Goal: Task Accomplishment & Management: Manage account settings

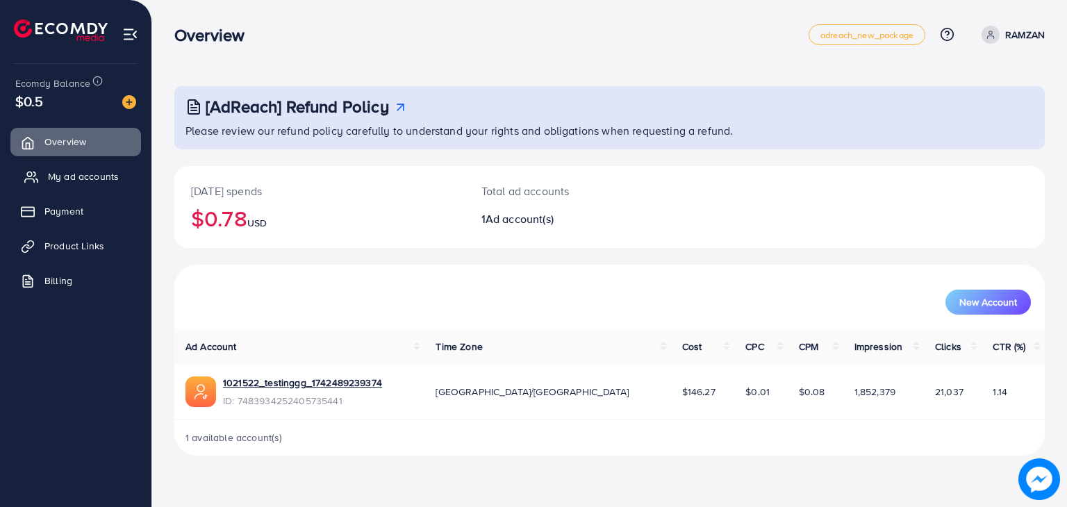
click at [97, 166] on link "My ad accounts" at bounding box center [75, 177] width 131 height 28
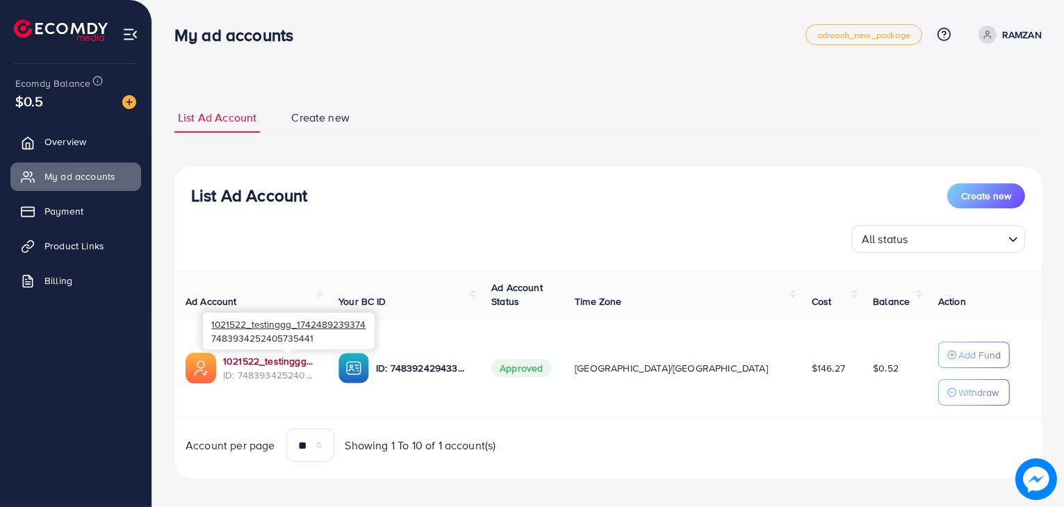
click at [281, 358] on link "1021522_testinggg_1742489239374" at bounding box center [269, 361] width 93 height 14
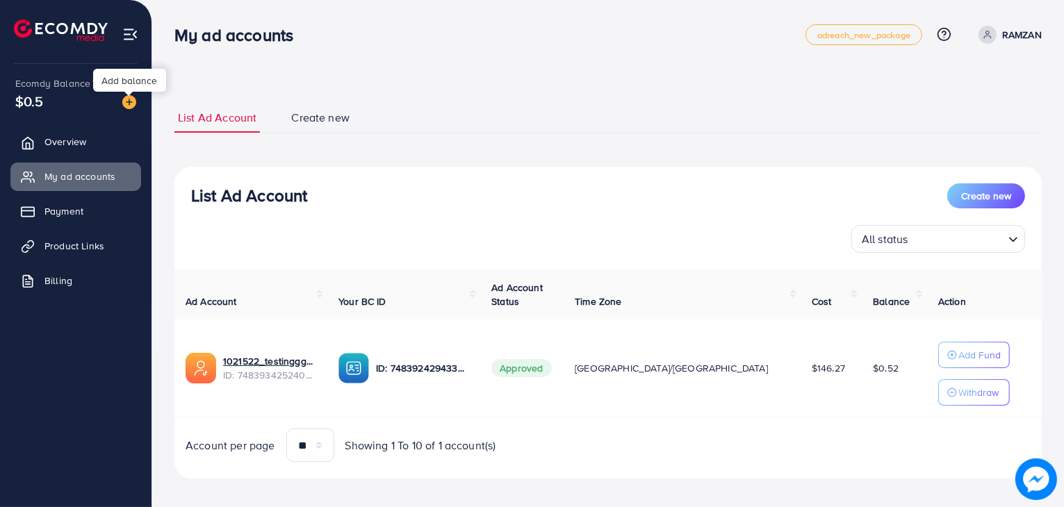
click at [131, 99] on img at bounding box center [129, 102] width 14 height 14
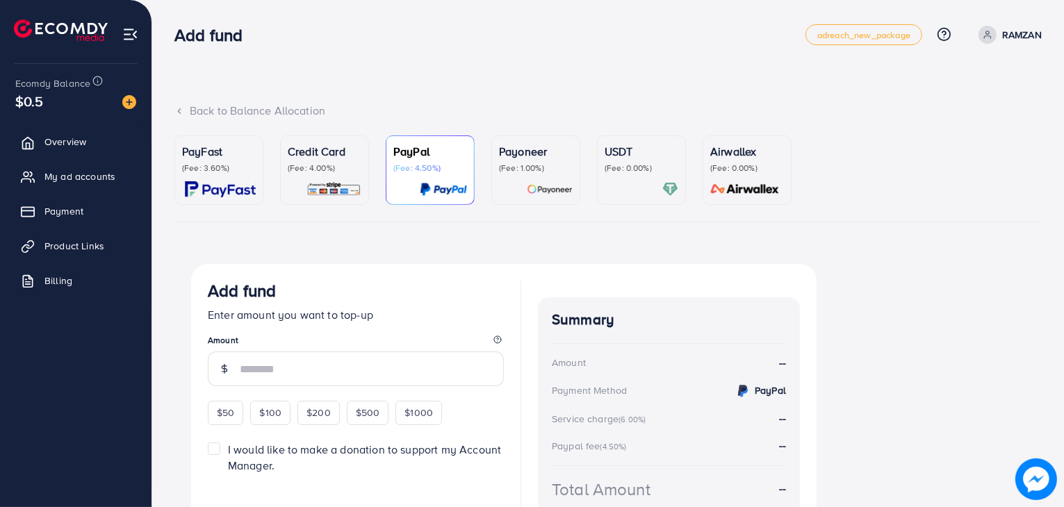
click at [326, 172] on p "(Fee: 4.00%)" at bounding box center [325, 168] width 74 height 11
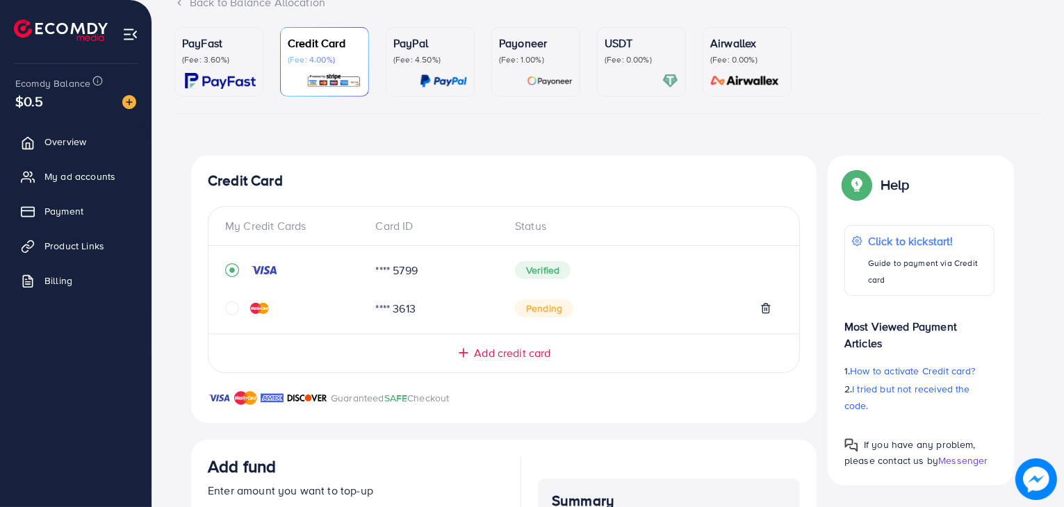
scroll to position [367, 0]
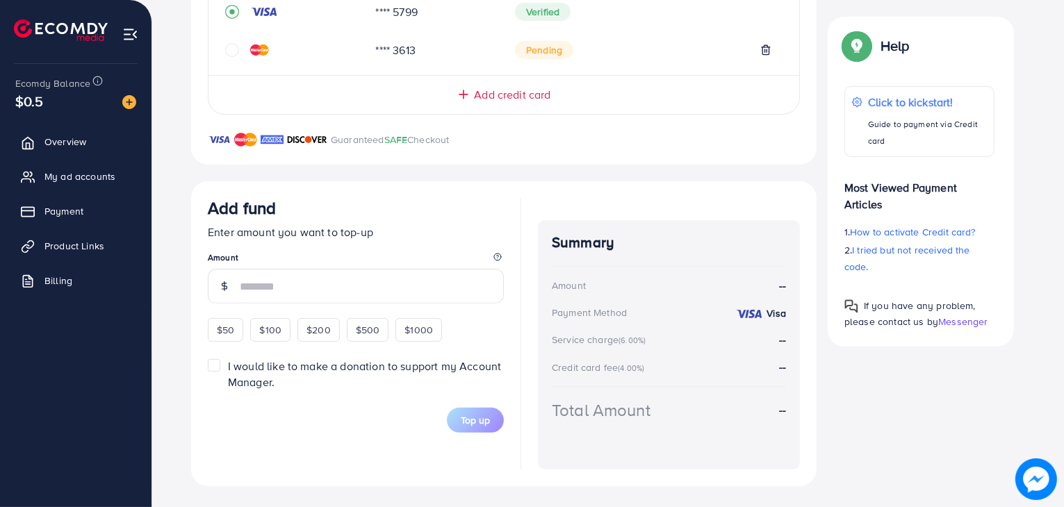
click at [297, 283] on input "number" at bounding box center [372, 286] width 264 height 35
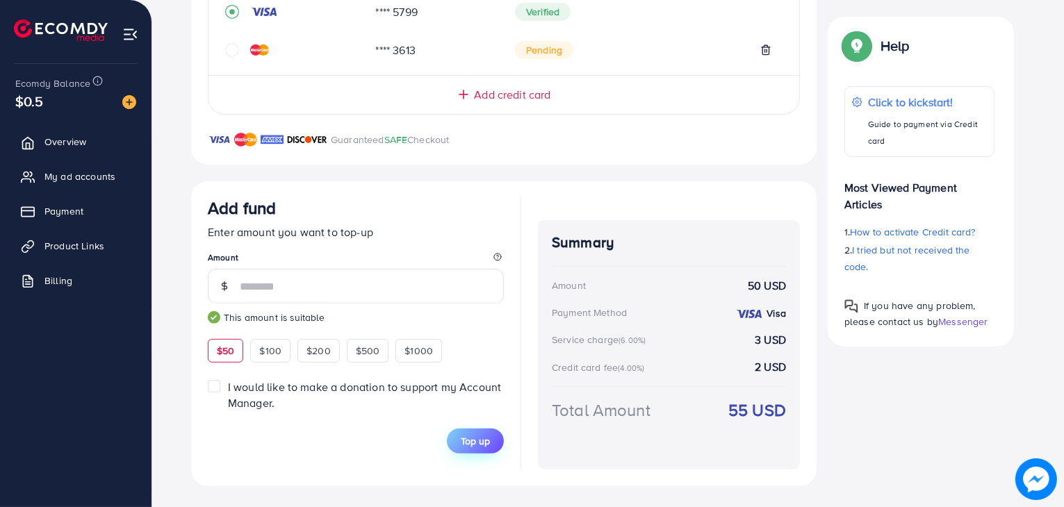
type input "**"
click at [467, 434] on span "Top up" at bounding box center [475, 441] width 29 height 14
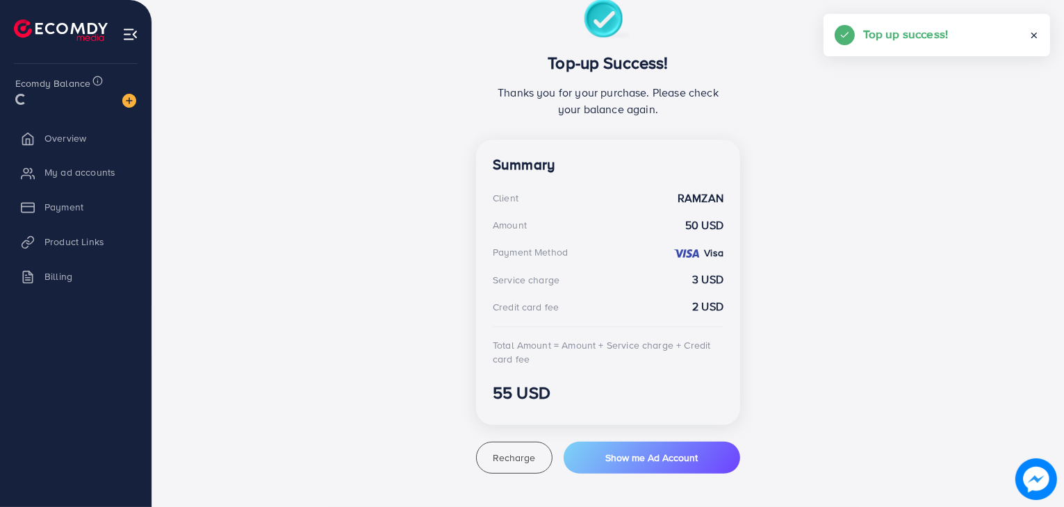
scroll to position [264, 0]
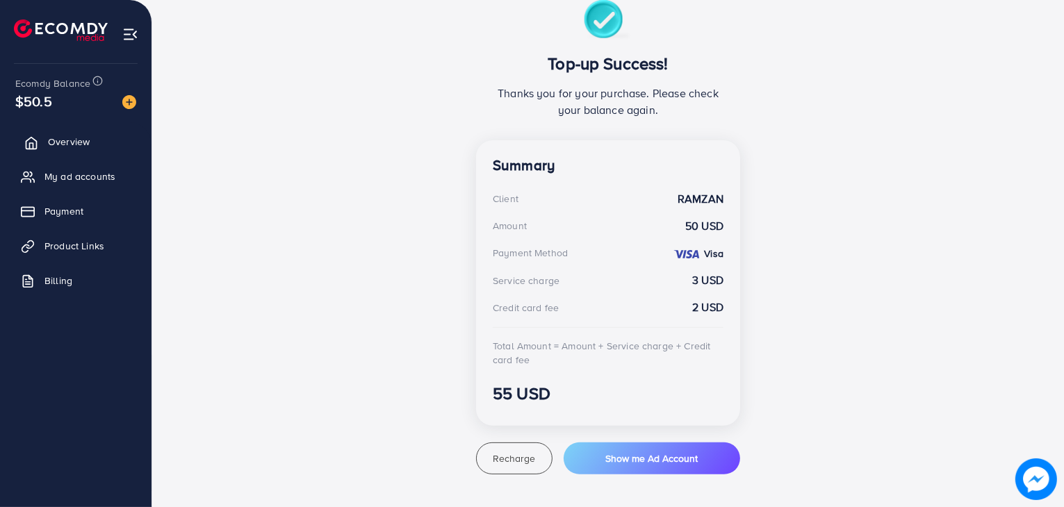
click at [67, 143] on span "Overview" at bounding box center [69, 142] width 42 height 14
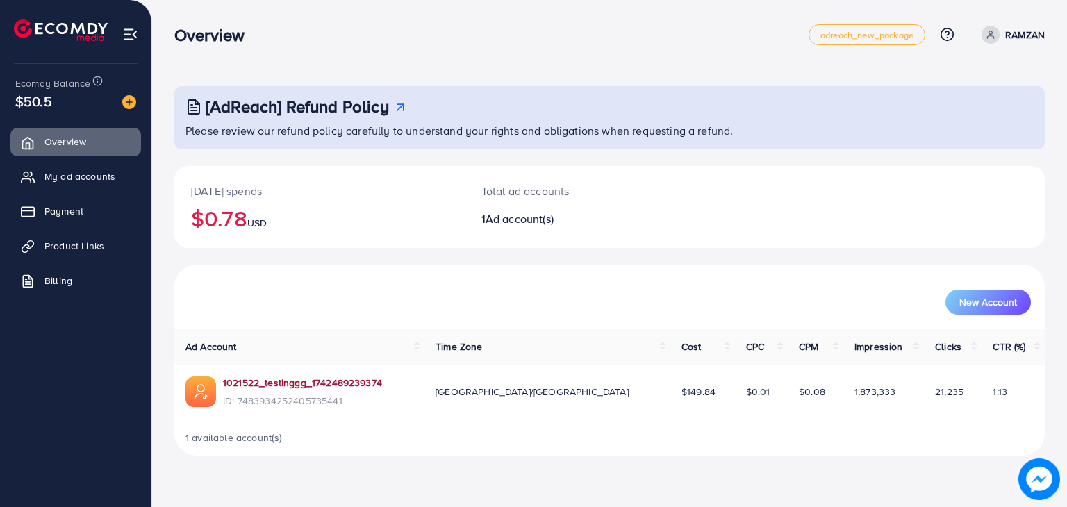
click at [345, 381] on link "1021522_testinggg_1742489239374" at bounding box center [302, 383] width 159 height 14
click at [272, 380] on link "1021522_testinggg_1742489239374" at bounding box center [302, 383] width 159 height 14
